Goal: Find specific page/section: Find specific page/section

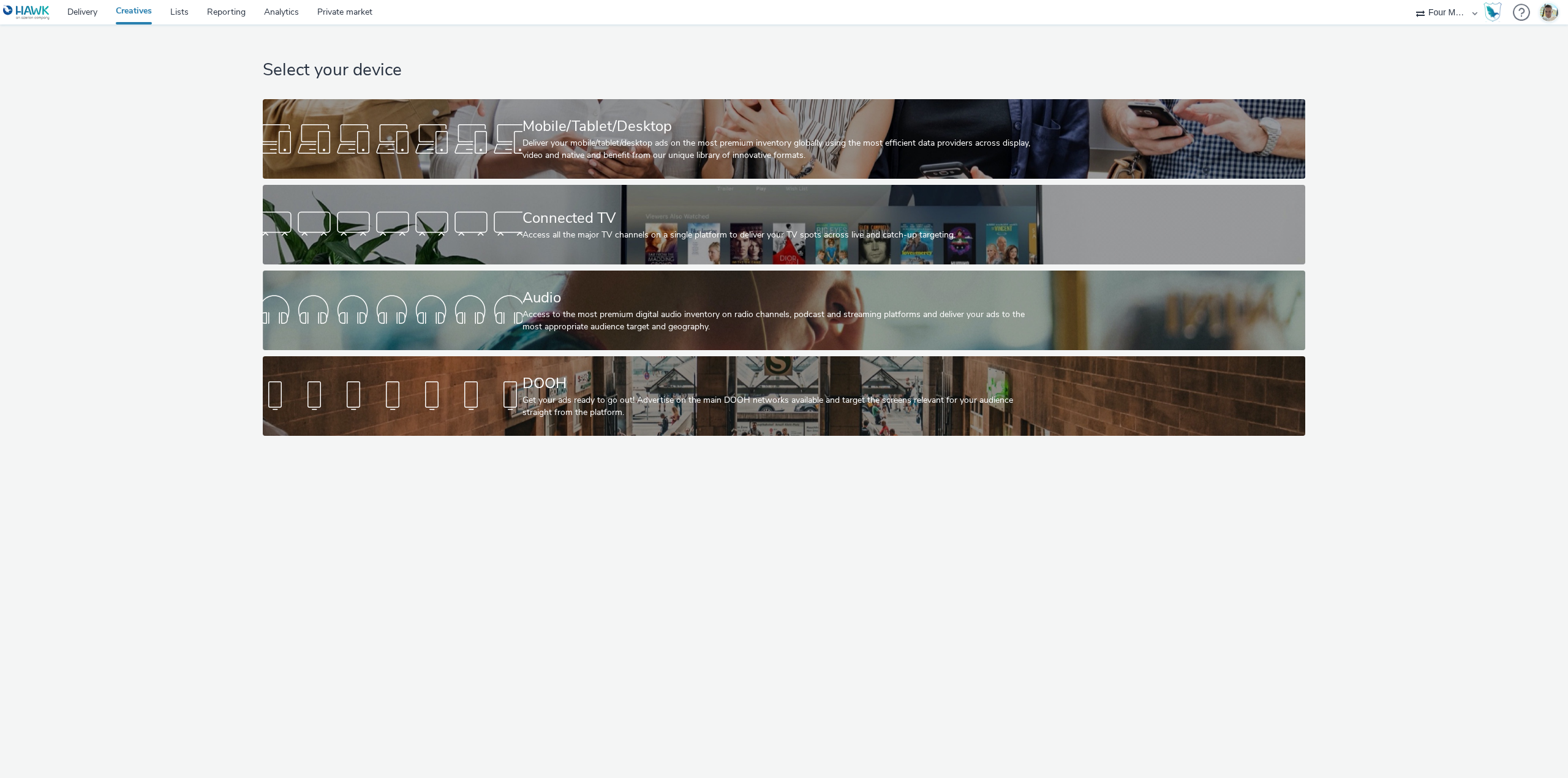
drag, startPoint x: 224, startPoint y: 71, endPoint x: 231, endPoint y: 61, distance: 12.2
click at [92, 21] on link "Delivery" at bounding box center [82, 12] width 49 height 24
